Goal: Transaction & Acquisition: Download file/media

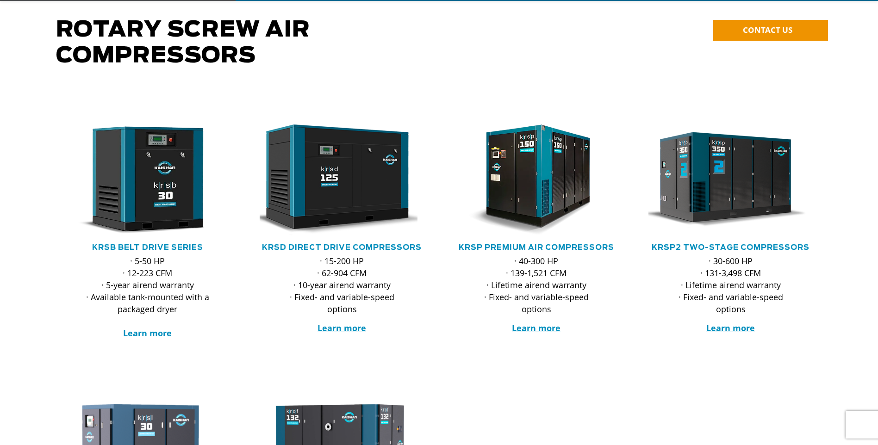
scroll to position [93, 0]
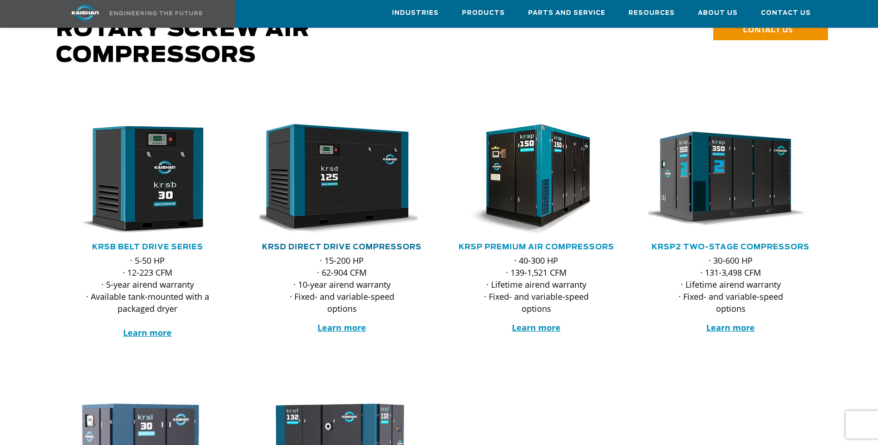
click at [341, 243] on link "KRSD Direct Drive Compressors" at bounding box center [342, 246] width 160 height 7
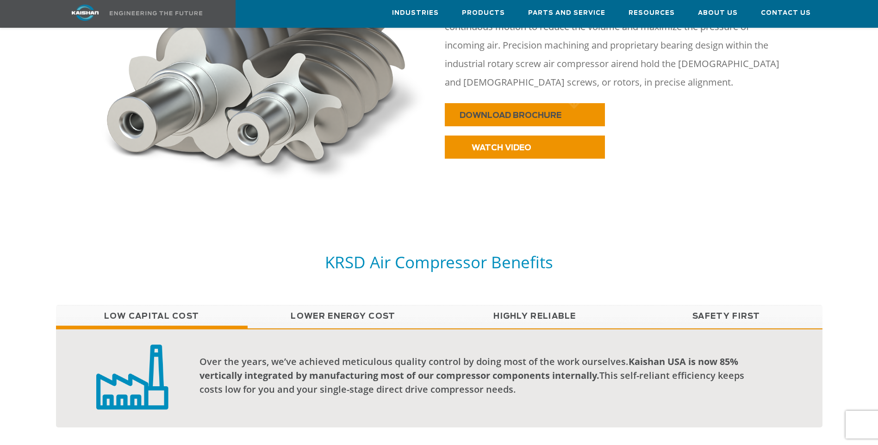
scroll to position [555, 0]
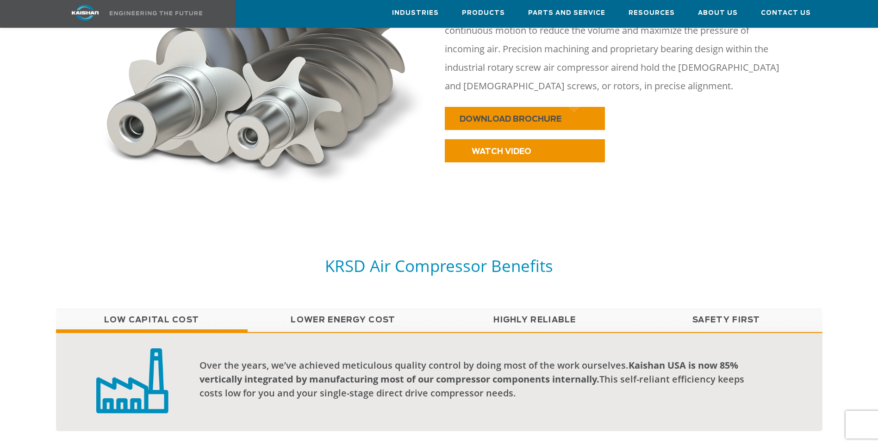
click at [455, 110] on link "DOWNLOAD BROCHURE" at bounding box center [525, 118] width 160 height 23
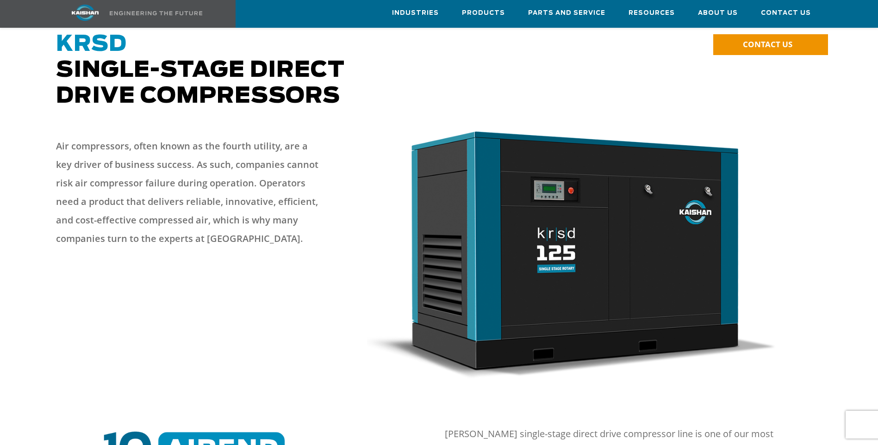
scroll to position [0, 0]
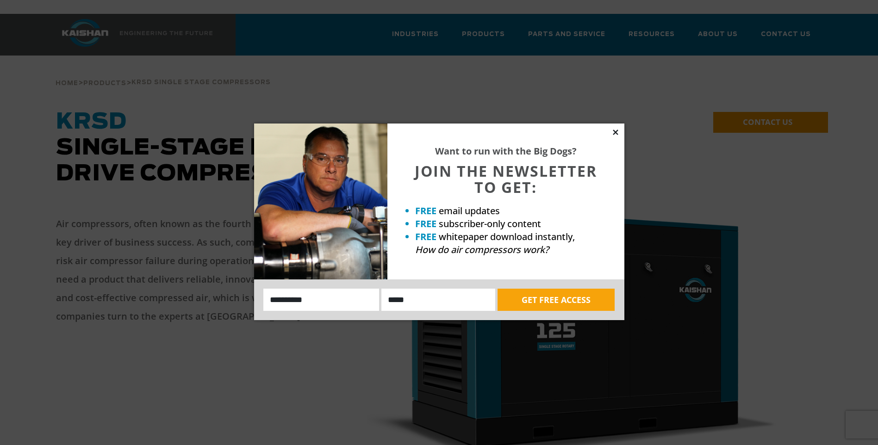
click at [613, 129] on icon at bounding box center [615, 132] width 8 height 8
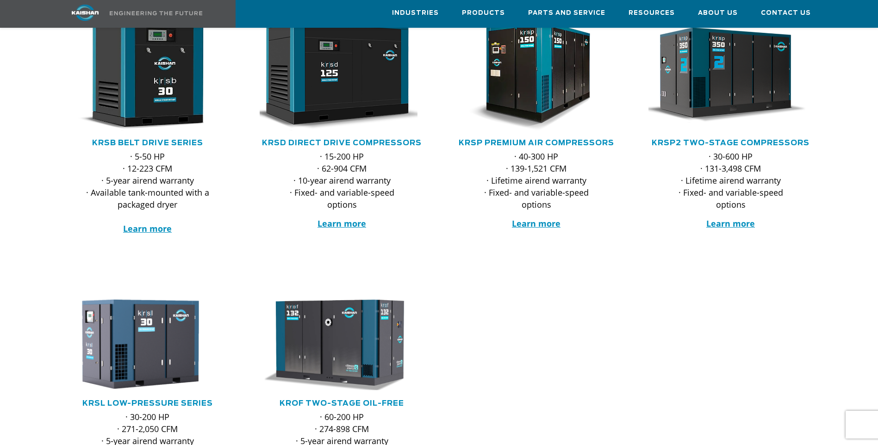
scroll to position [324, 0]
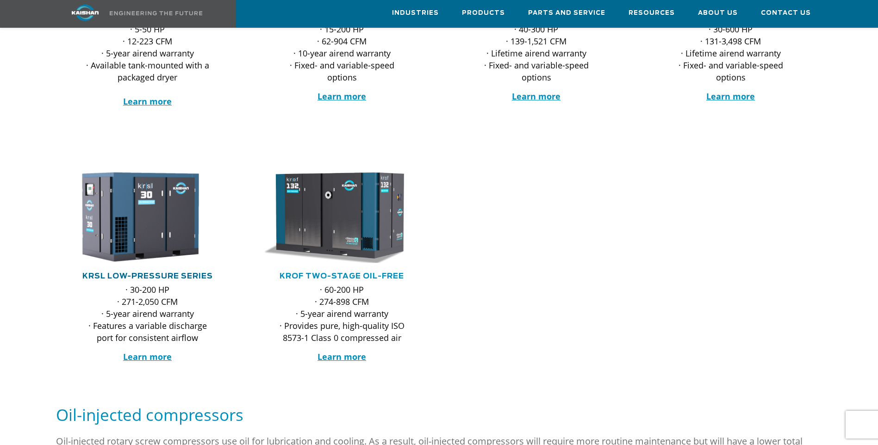
click at [136, 272] on link "KRSL Low-Pressure Series" at bounding box center [147, 275] width 130 height 7
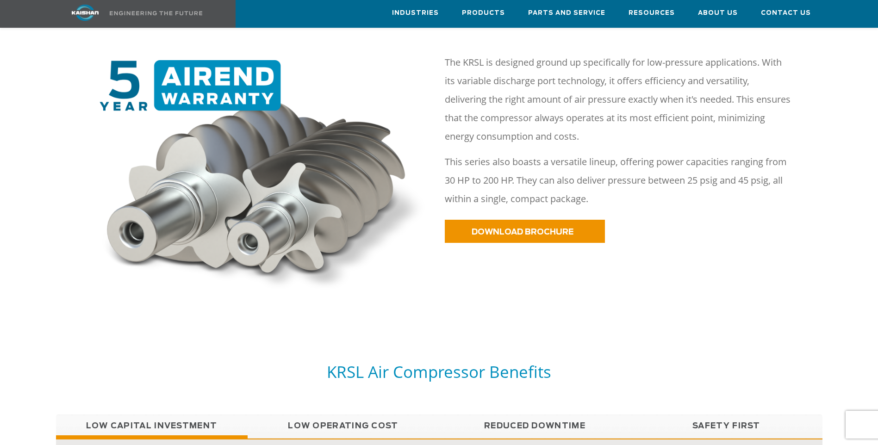
scroll to position [416, 0]
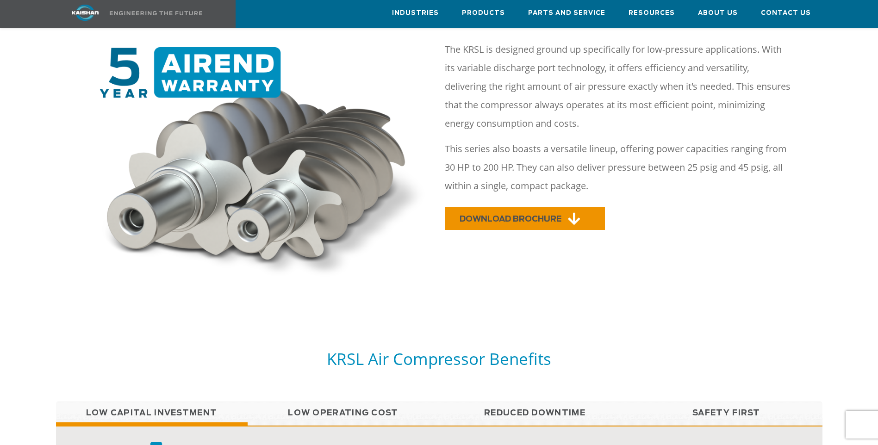
click at [475, 215] on span "DOWNLOAD BROCHURE" at bounding box center [510, 219] width 102 height 8
click at [503, 207] on link "DOWNLOAD BROCHURE" at bounding box center [525, 218] width 160 height 23
